Goal: Task Accomplishment & Management: Complete application form

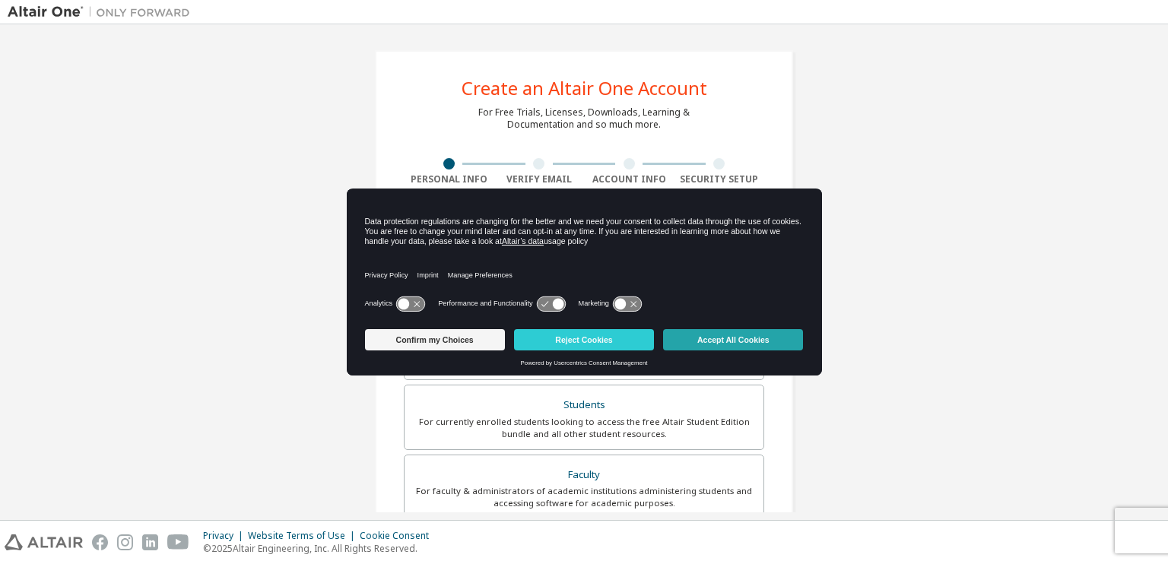
click at [683, 338] on button "Accept All Cookies" at bounding box center [733, 339] width 140 height 21
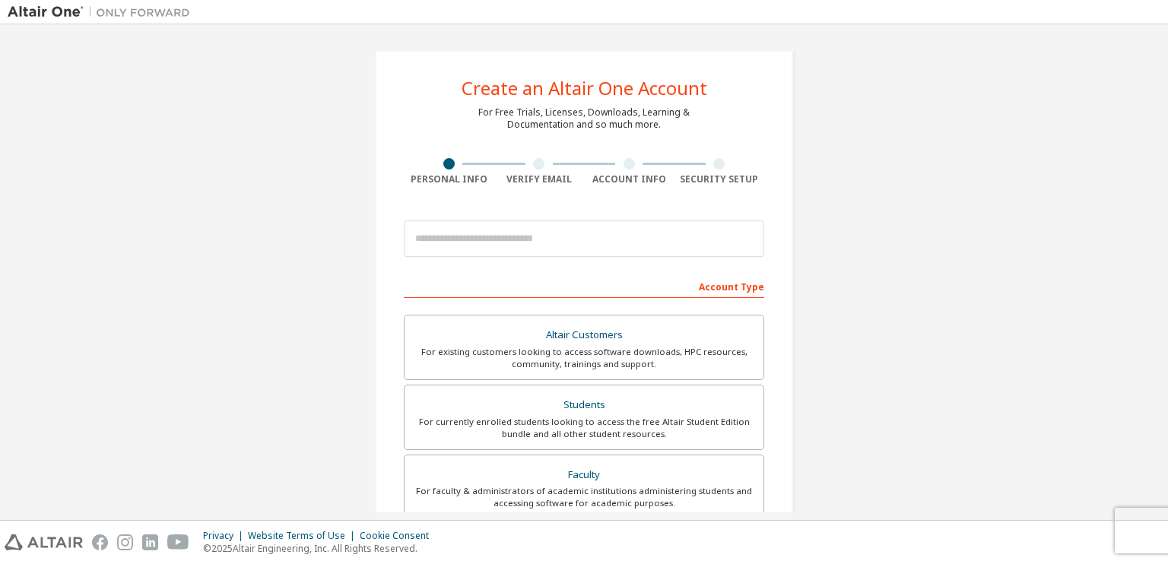
scroll to position [170, 0]
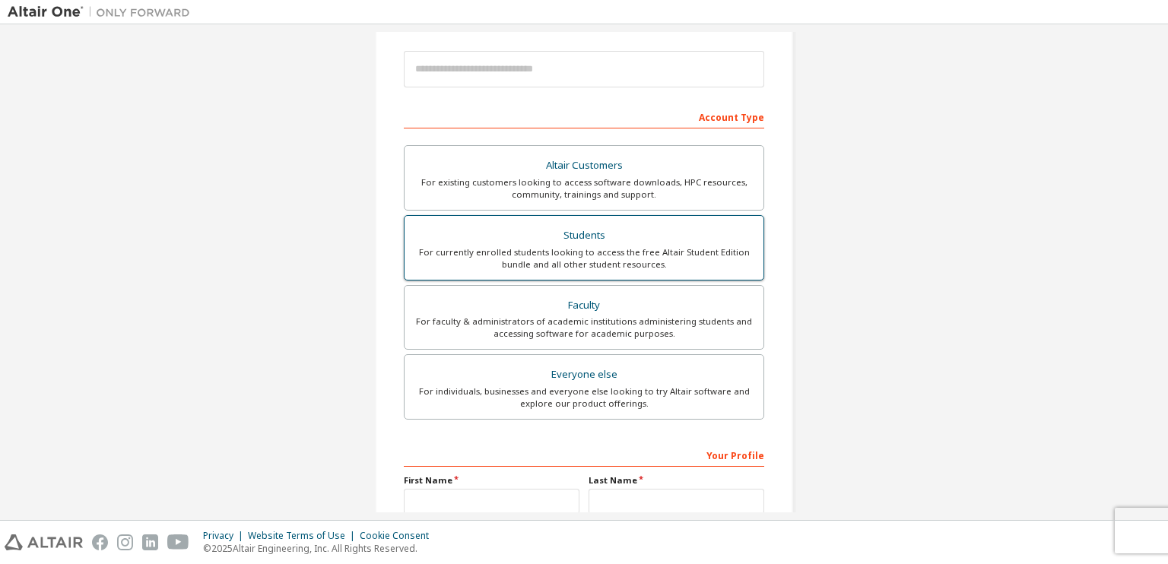
click at [627, 261] on div "For currently enrolled students looking to access the free Altair Student Editi…" at bounding box center [584, 258] width 341 height 24
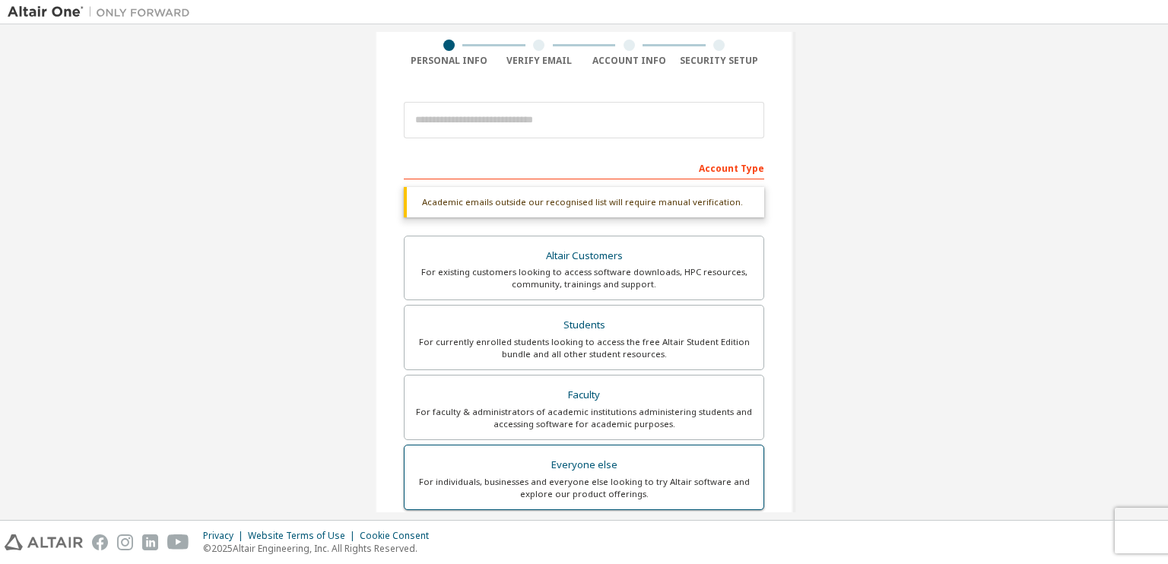
scroll to position [271, 0]
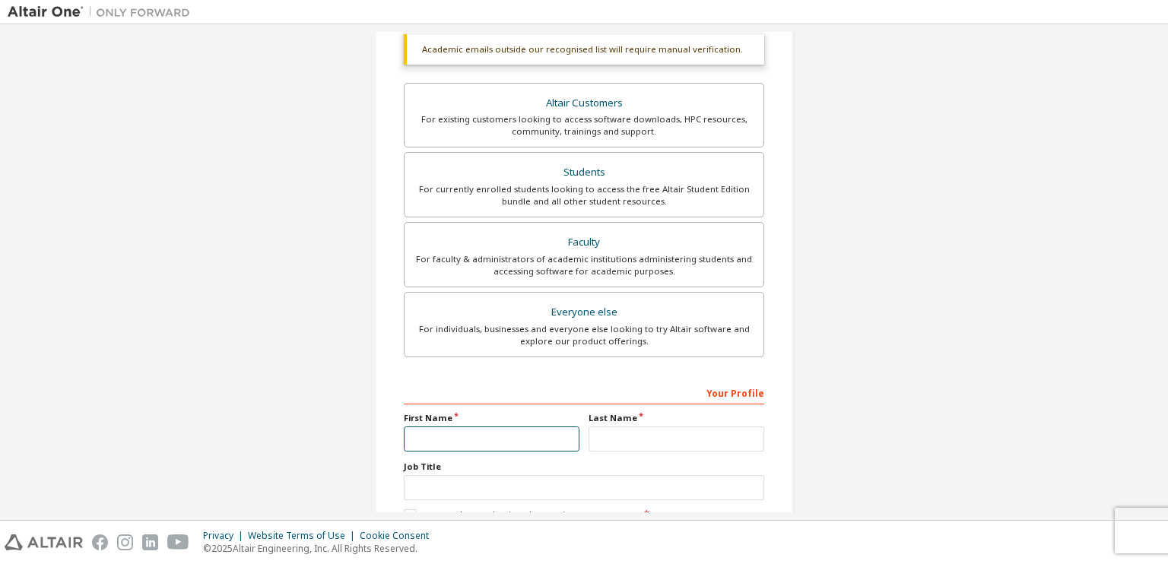
click at [496, 436] on input "text" at bounding box center [492, 439] width 176 height 25
type input "*"
type input "***"
click at [606, 435] on input "text" at bounding box center [676, 439] width 176 height 25
type input "********"
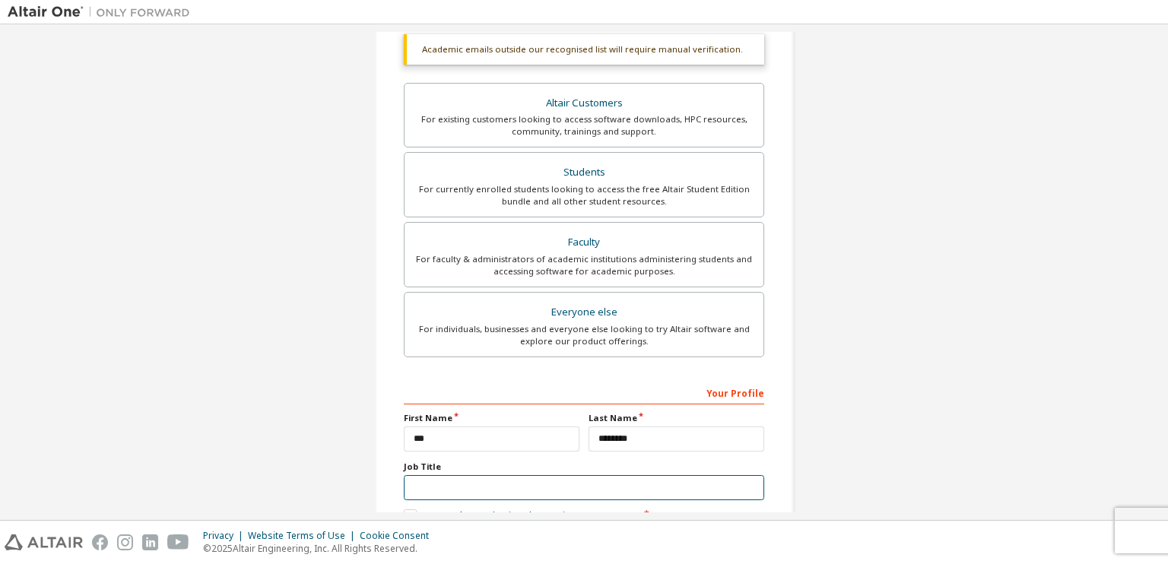
click at [584, 475] on input "text" at bounding box center [584, 487] width 360 height 25
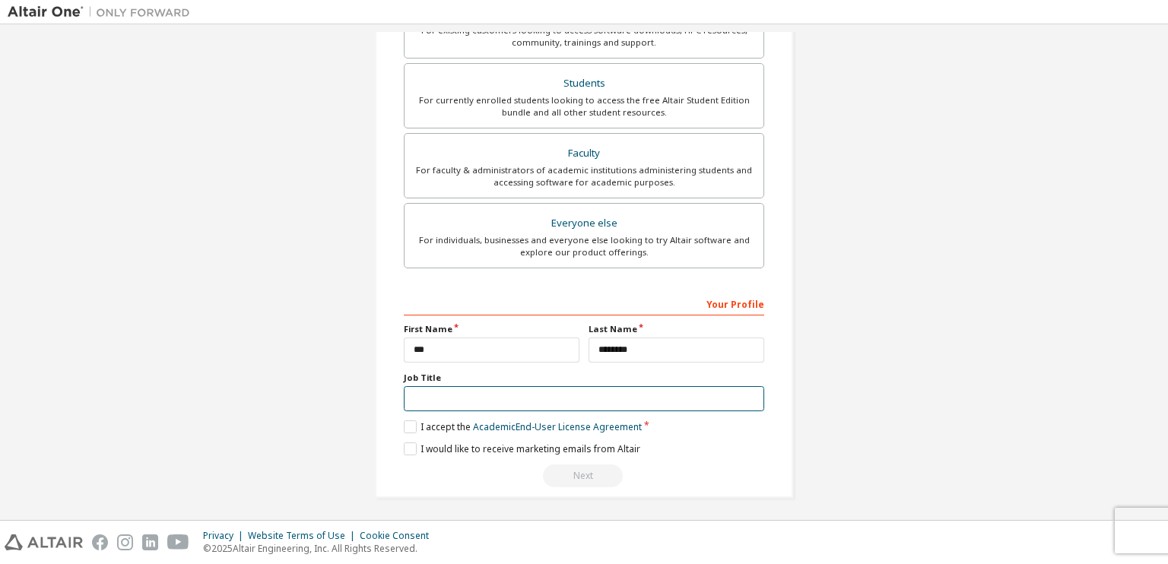
scroll to position [360, 0]
click at [404, 428] on label "I accept the Academic End-User License Agreement" at bounding box center [523, 426] width 238 height 13
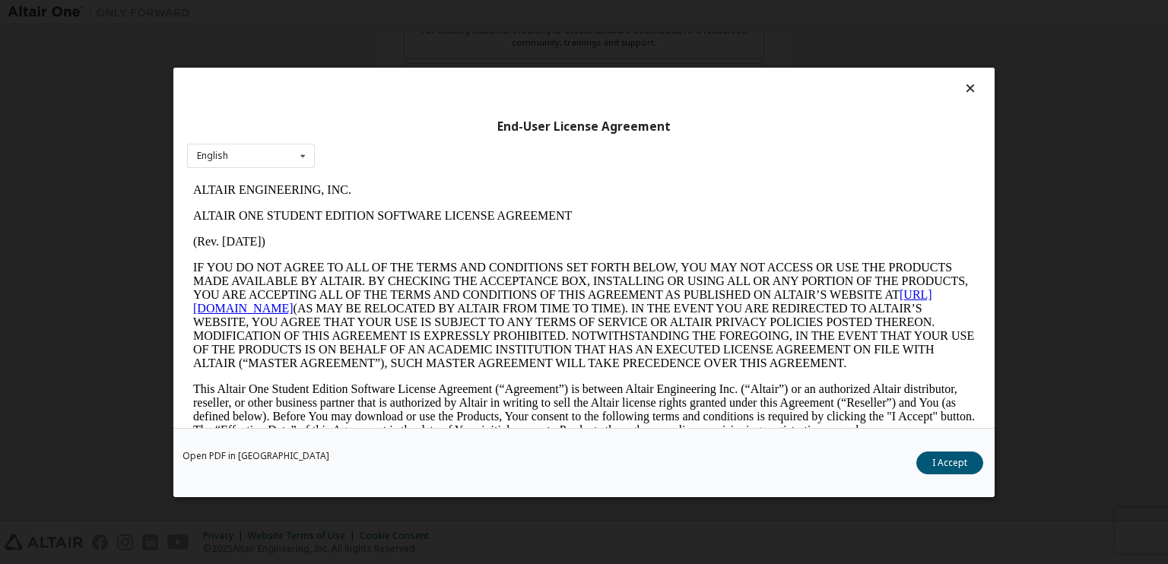
scroll to position [0, 0]
click at [929, 455] on button "I Accept" at bounding box center [949, 462] width 67 height 23
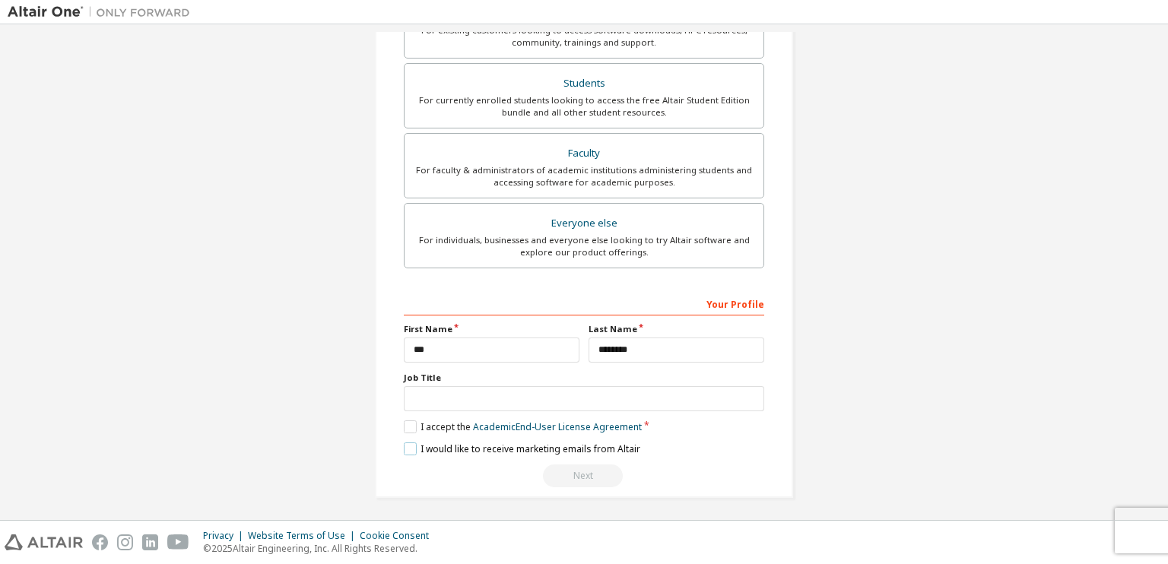
click at [443, 446] on label "I would like to receive marketing emails from Altair" at bounding box center [522, 448] width 236 height 13
click at [513, 395] on input "text" at bounding box center [584, 398] width 360 height 25
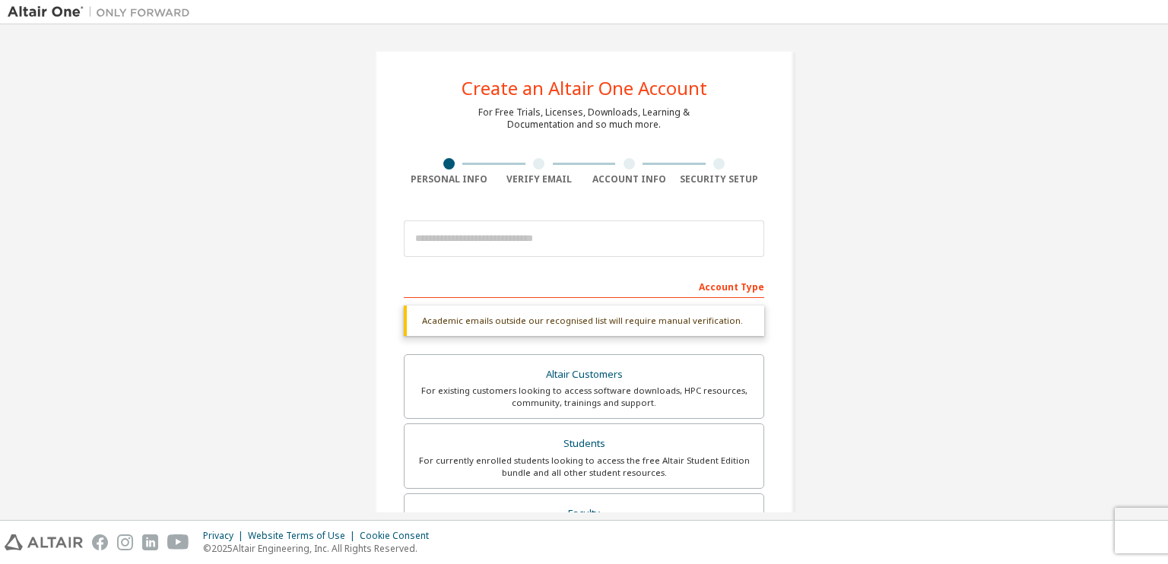
type input "*******"
click at [505, 251] on input "email" at bounding box center [584, 238] width 360 height 36
